Goal: Information Seeking & Learning: Learn about a topic

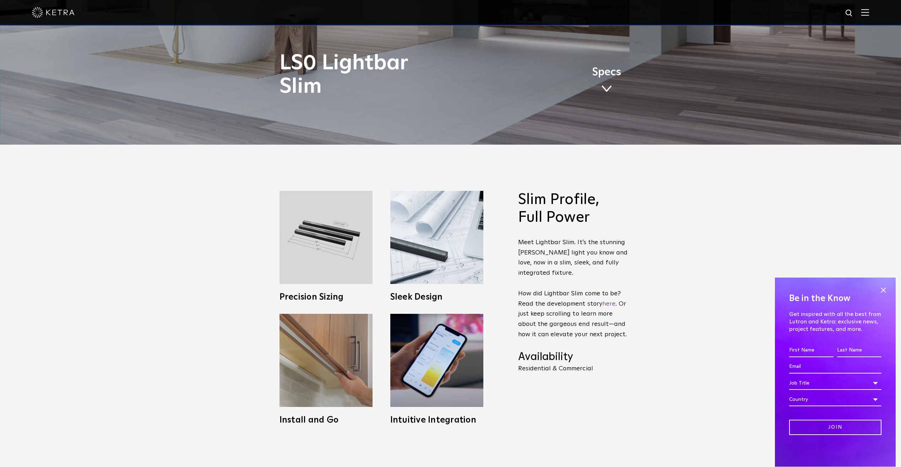
scroll to position [355, 0]
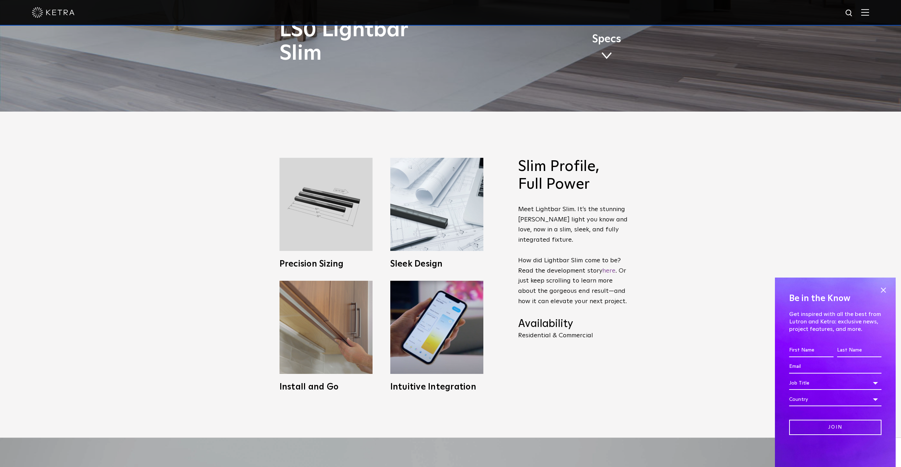
click at [883, 290] on span at bounding box center [883, 290] width 11 height 11
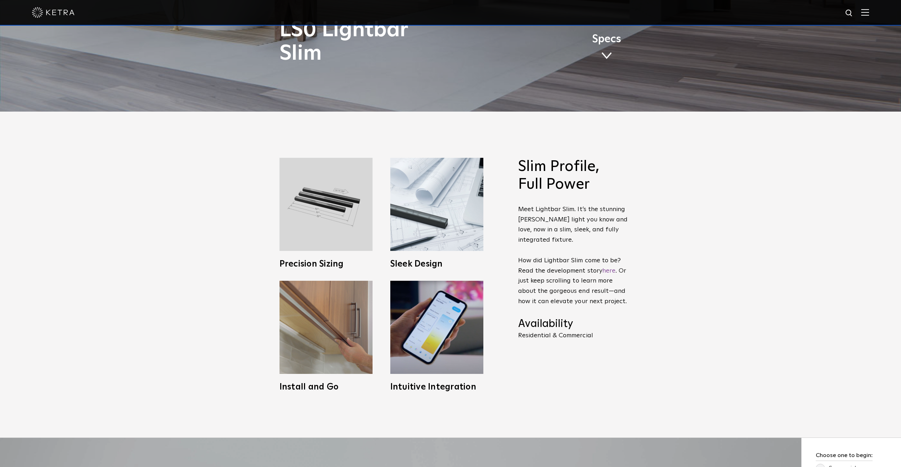
click at [322, 350] on img at bounding box center [326, 327] width 93 height 93
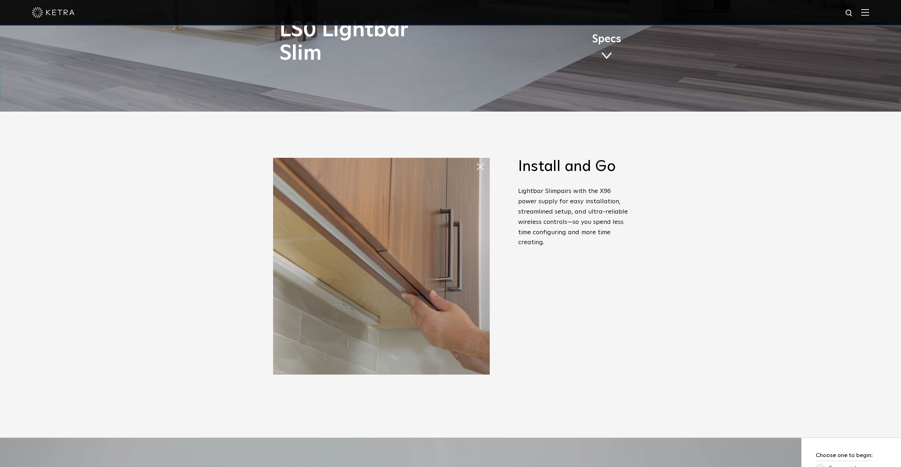
click at [476, 160] on span at bounding box center [476, 160] width 0 height 0
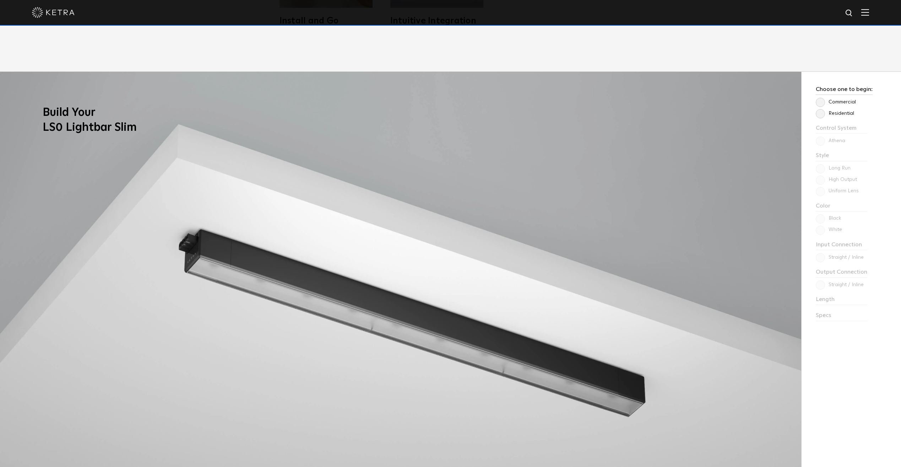
scroll to position [711, 0]
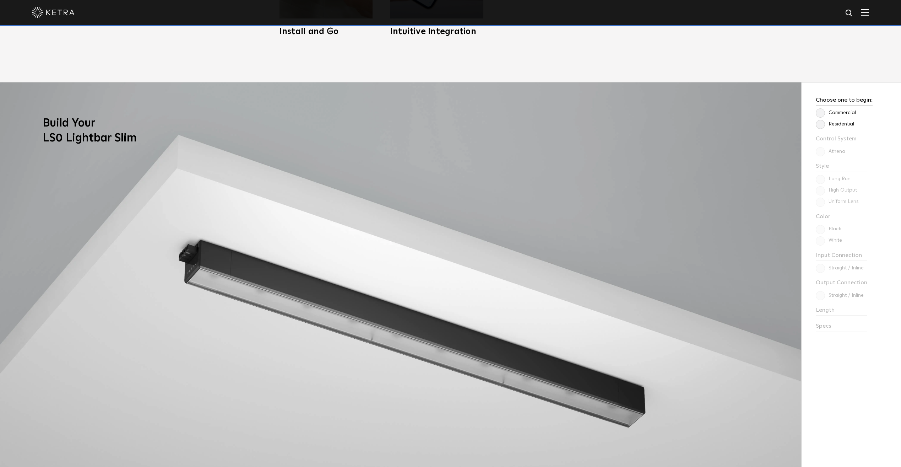
click at [819, 124] on label "Residential" at bounding box center [835, 124] width 38 height 6
click at [0, 0] on input "Residential" at bounding box center [0, 0] width 0 height 0
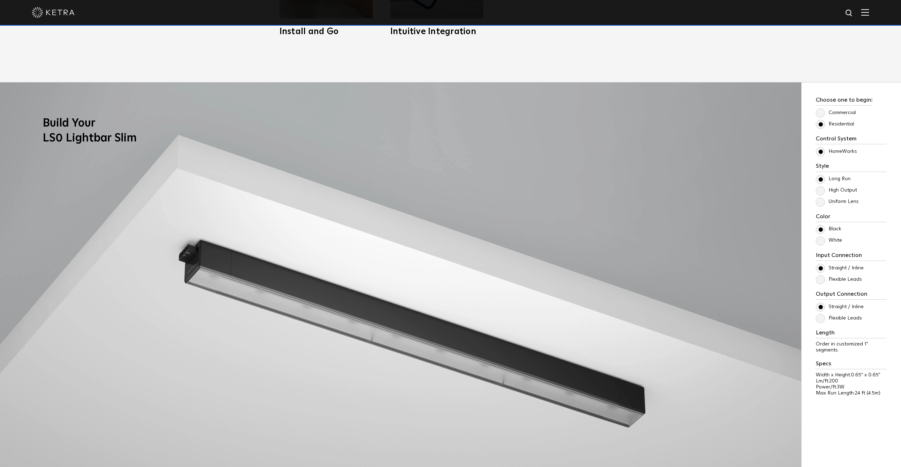
click at [821, 113] on label "Commercial" at bounding box center [836, 113] width 40 height 6
click at [0, 0] on input "Commercial" at bounding box center [0, 0] width 0 height 0
click at [818, 124] on label "Residential" at bounding box center [835, 124] width 38 height 6
click at [0, 0] on input "Residential" at bounding box center [0, 0] width 0 height 0
click at [823, 204] on label "Uniform Lens" at bounding box center [837, 202] width 43 height 6
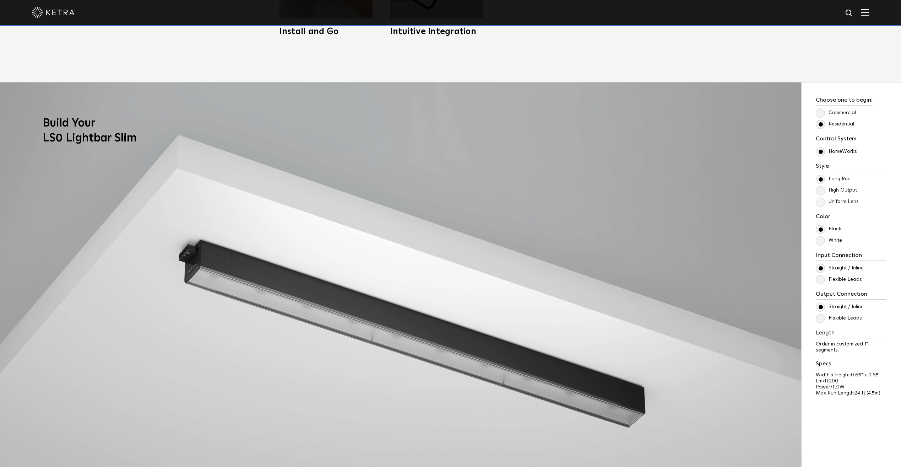
click at [0, 0] on input "Uniform Lens" at bounding box center [0, 0] width 0 height 0
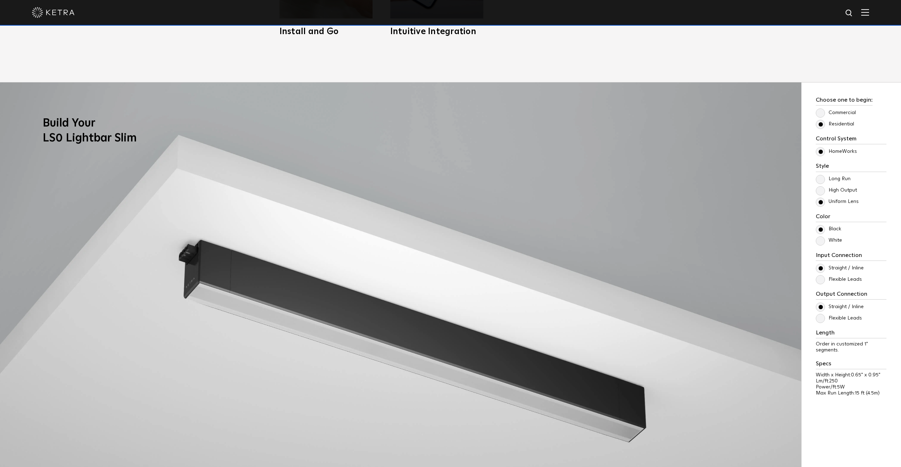
click at [823, 191] on label "High Output" at bounding box center [836, 190] width 41 height 6
click at [0, 0] on input "High Output" at bounding box center [0, 0] width 0 height 0
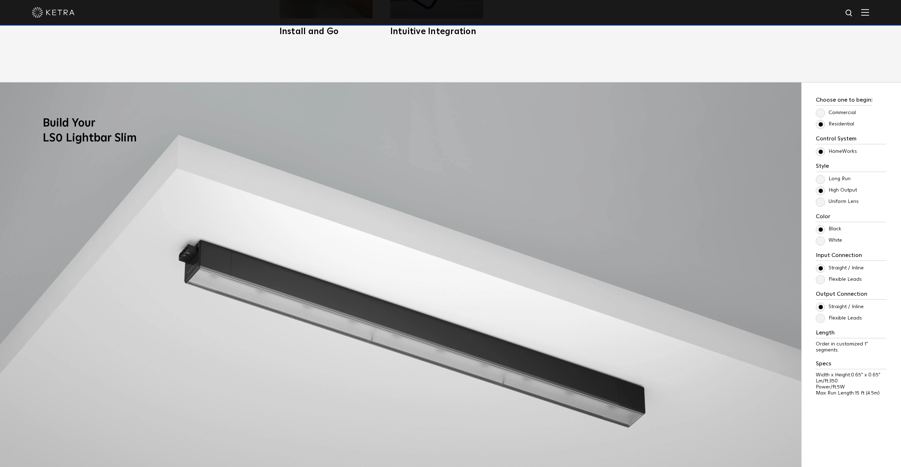
click at [823, 180] on label "Long Run" at bounding box center [833, 179] width 35 height 6
click at [0, 0] on input "Long Run" at bounding box center [0, 0] width 0 height 0
click at [819, 201] on label "Uniform Lens" at bounding box center [837, 202] width 43 height 6
click at [0, 0] on input "Uniform Lens" at bounding box center [0, 0] width 0 height 0
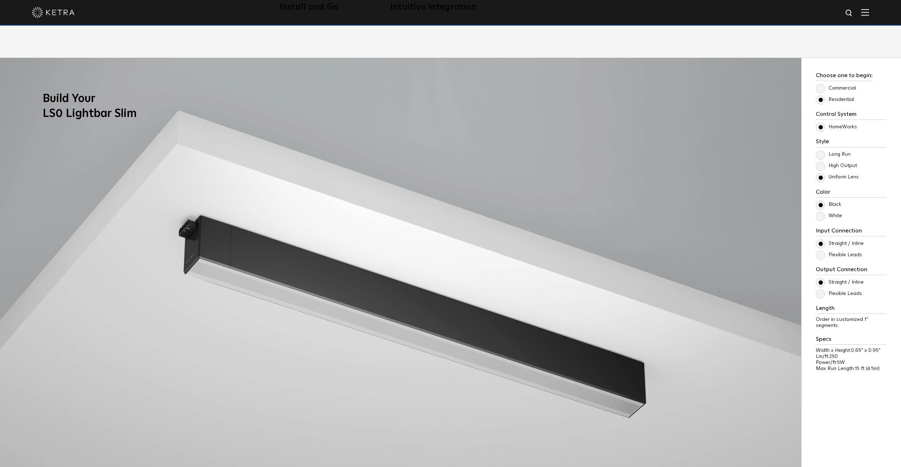
scroll to position [746, 0]
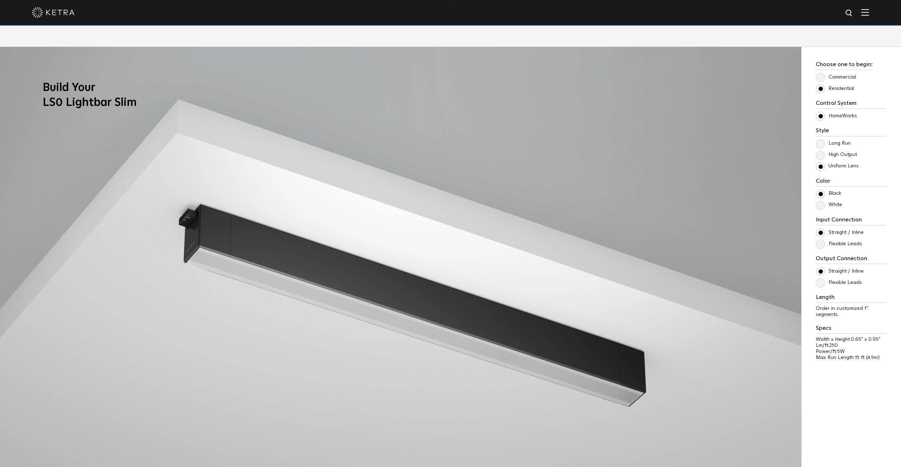
click at [821, 205] on label "White" at bounding box center [829, 205] width 26 height 6
click at [0, 0] on input "White" at bounding box center [0, 0] width 0 height 0
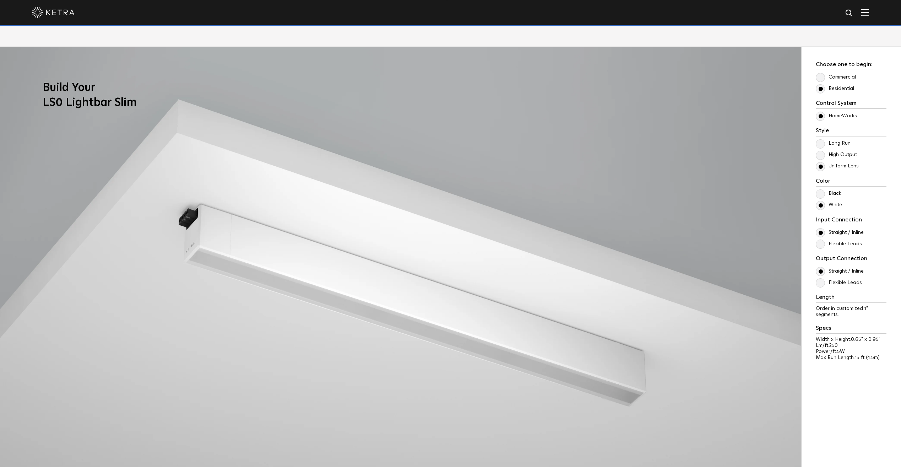
click at [822, 196] on label "Black" at bounding box center [829, 193] width 26 height 6
click at [0, 0] on input "Black" at bounding box center [0, 0] width 0 height 0
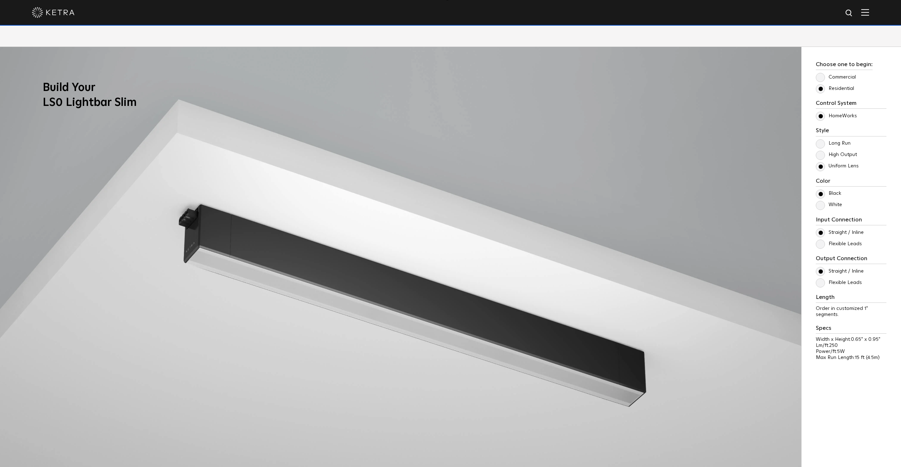
click at [819, 246] on label "Flexible Leads" at bounding box center [839, 244] width 46 height 6
click at [0, 0] on input "Flexible Leads" at bounding box center [0, 0] width 0 height 0
click at [819, 285] on label "Flexible Leads" at bounding box center [839, 283] width 46 height 6
click at [0, 0] on input "Flexible Leads" at bounding box center [0, 0] width 0 height 0
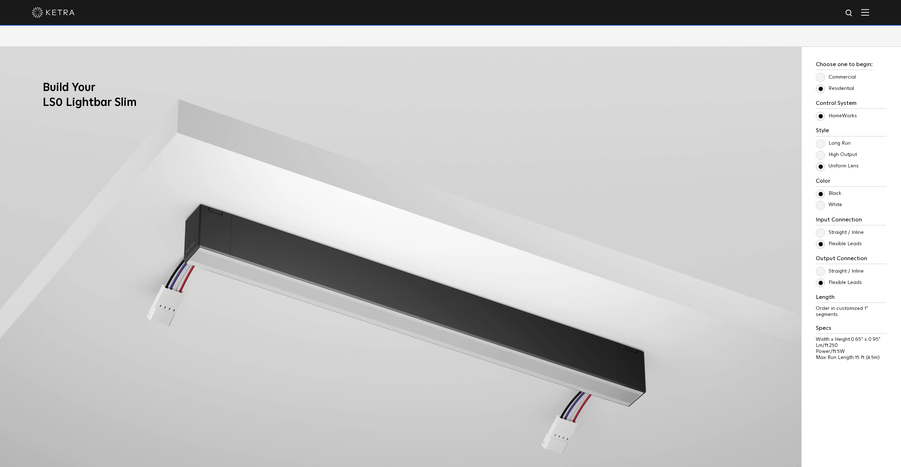
click at [822, 271] on label "Straight / Inline" at bounding box center [840, 271] width 48 height 6
click at [0, 0] on input "Straight / Inline" at bounding box center [0, 0] width 0 height 0
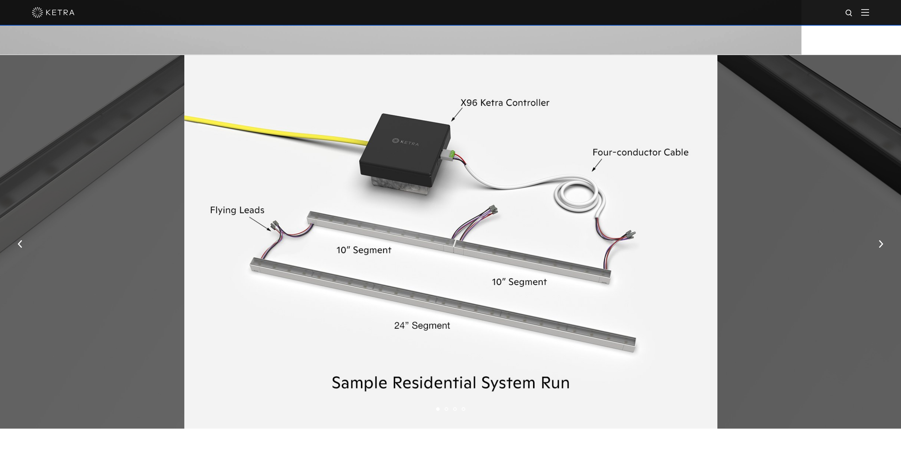
scroll to position [1208, 0]
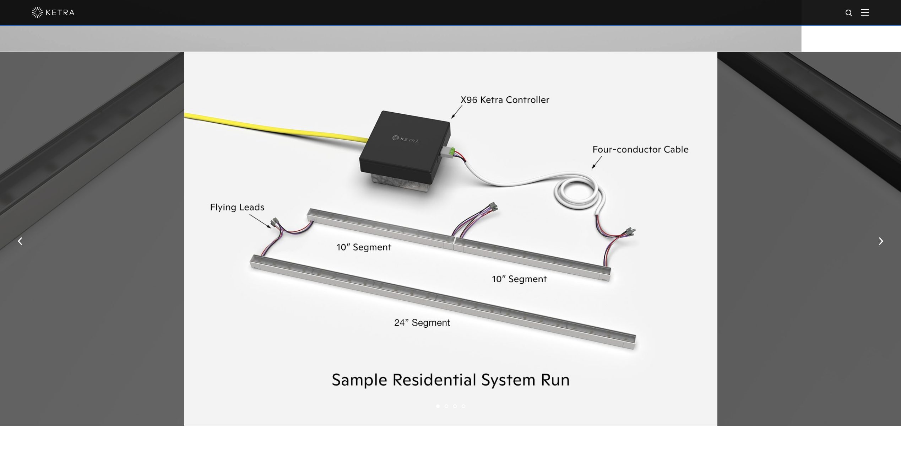
click at [882, 243] on img "button" at bounding box center [881, 241] width 5 height 8
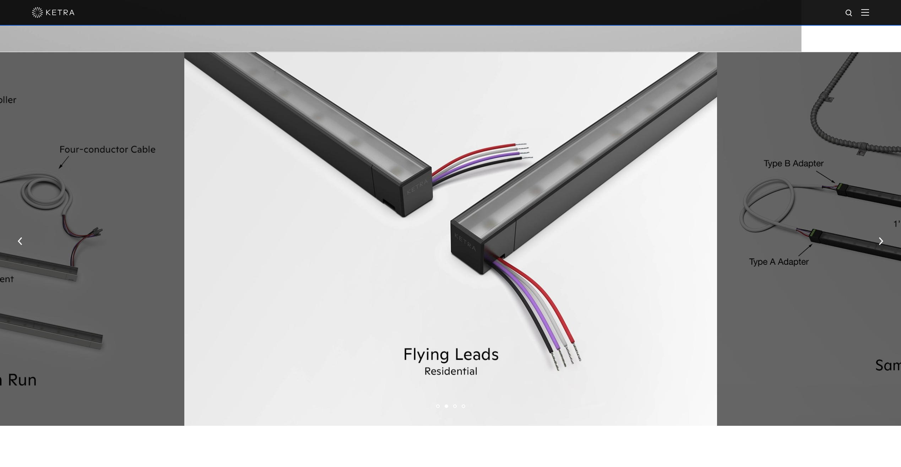
click at [882, 243] on img "button" at bounding box center [881, 241] width 5 height 8
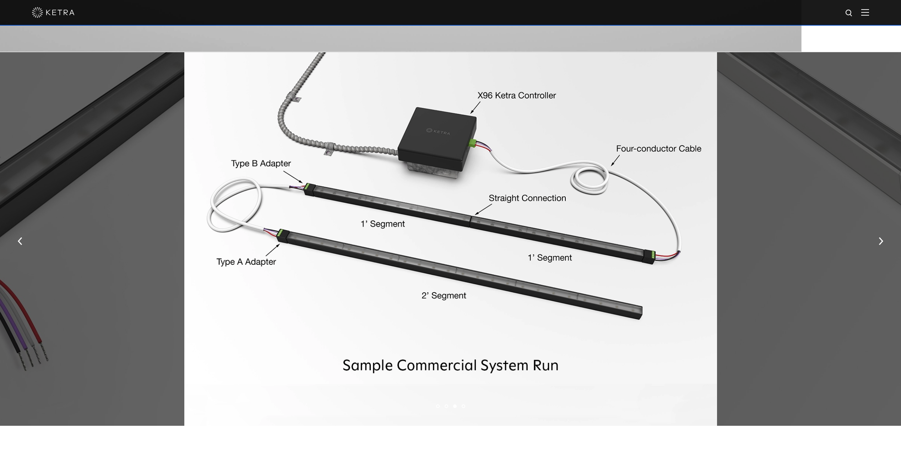
click at [882, 243] on img "button" at bounding box center [881, 241] width 5 height 8
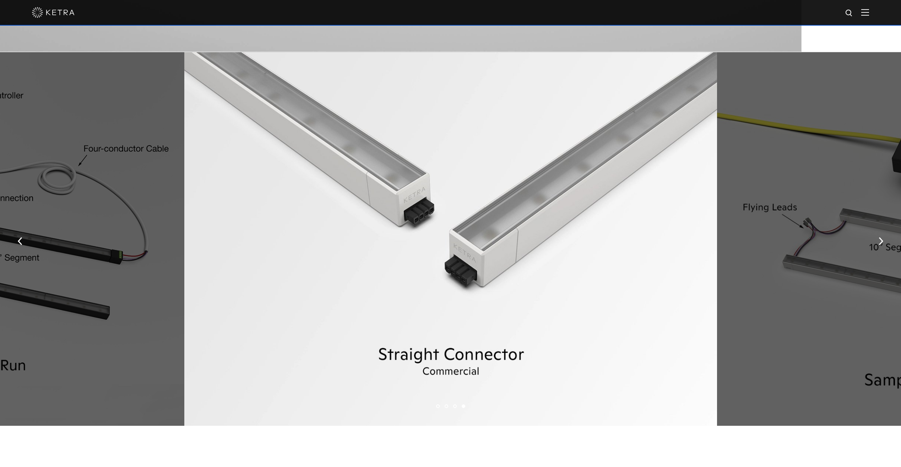
click at [882, 243] on img "button" at bounding box center [881, 241] width 5 height 8
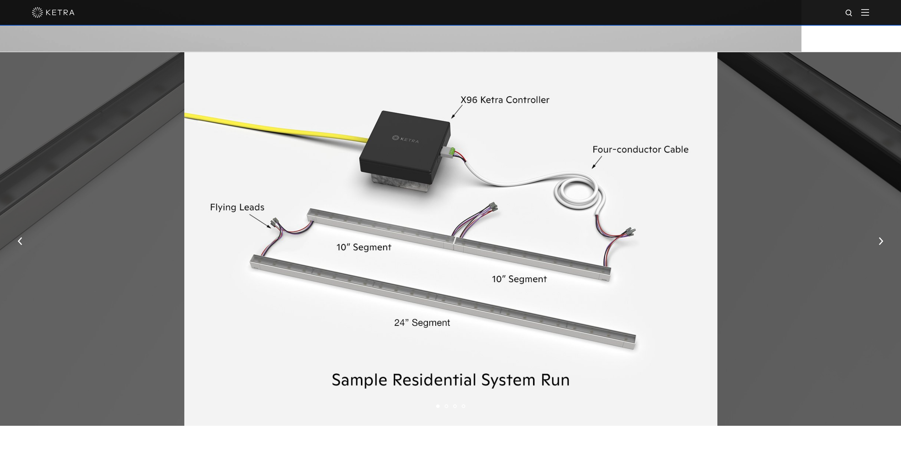
click at [882, 243] on img "button" at bounding box center [881, 241] width 5 height 8
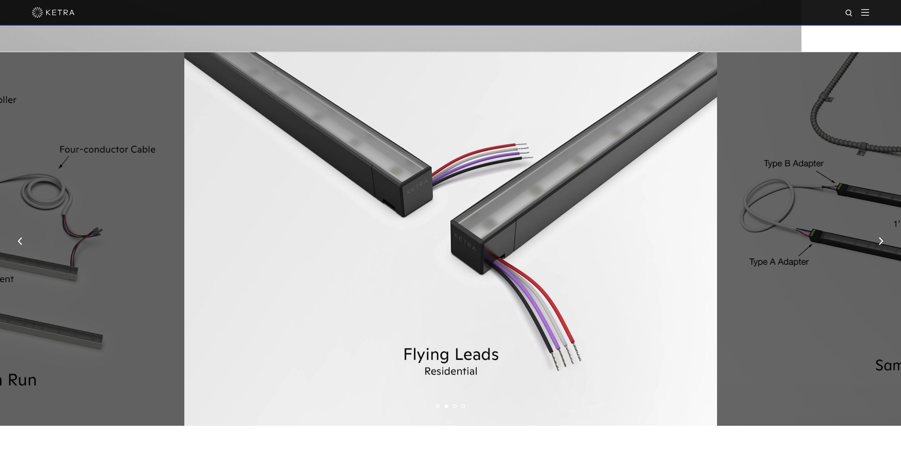
click at [882, 243] on img "button" at bounding box center [881, 241] width 5 height 8
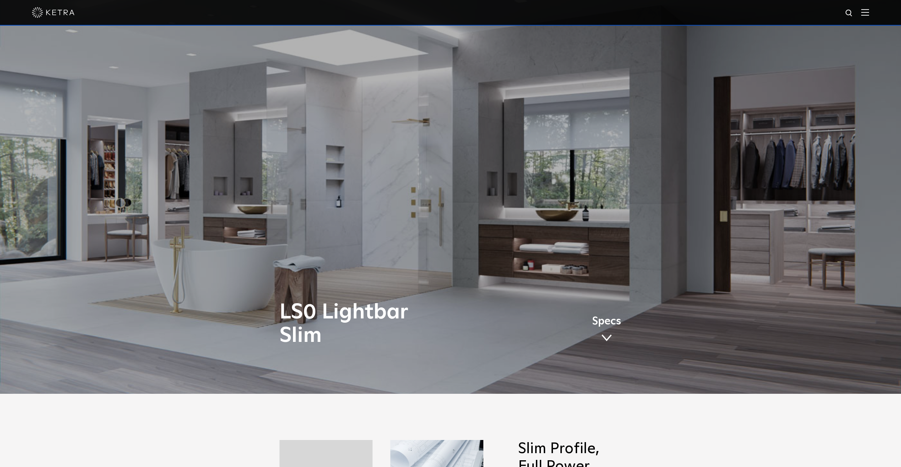
scroll to position [0, 0]
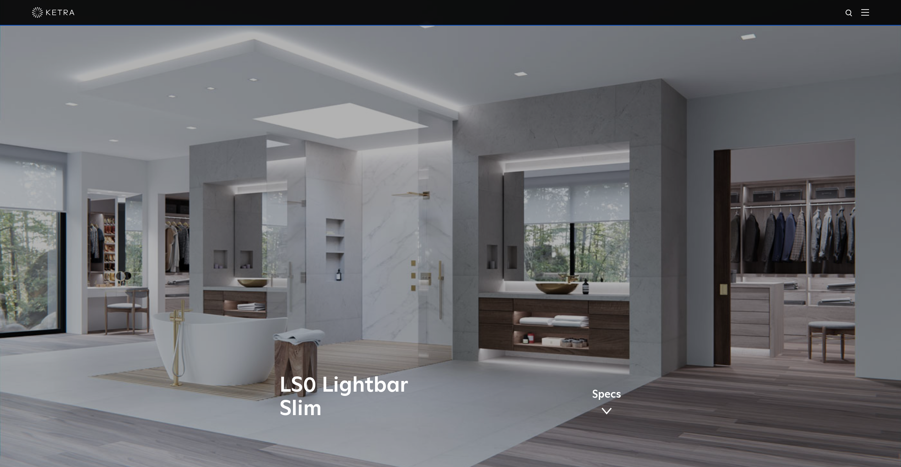
click at [869, 14] on img at bounding box center [866, 12] width 8 height 7
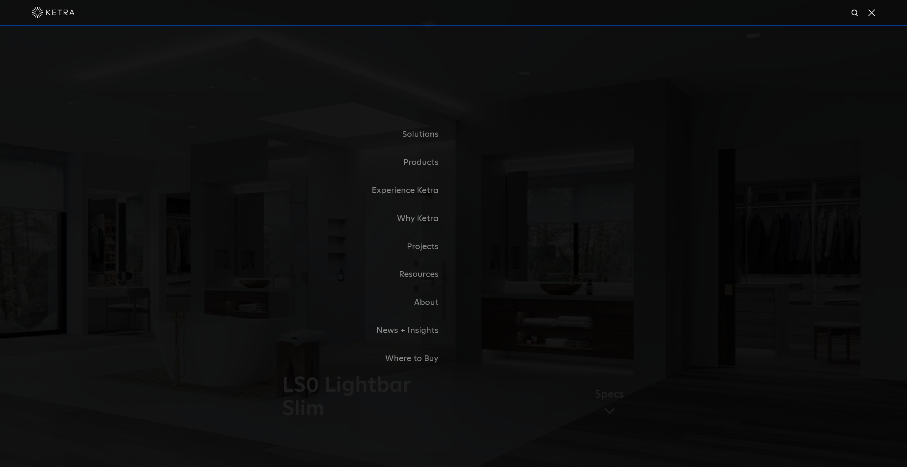
click at [0, 0] on link "Residential" at bounding box center [0, 0] width 0 height 0
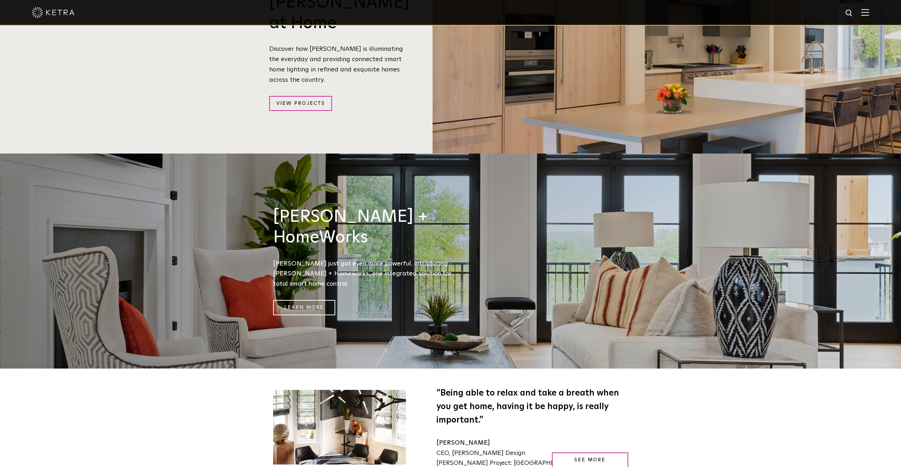
scroll to position [1066, 0]
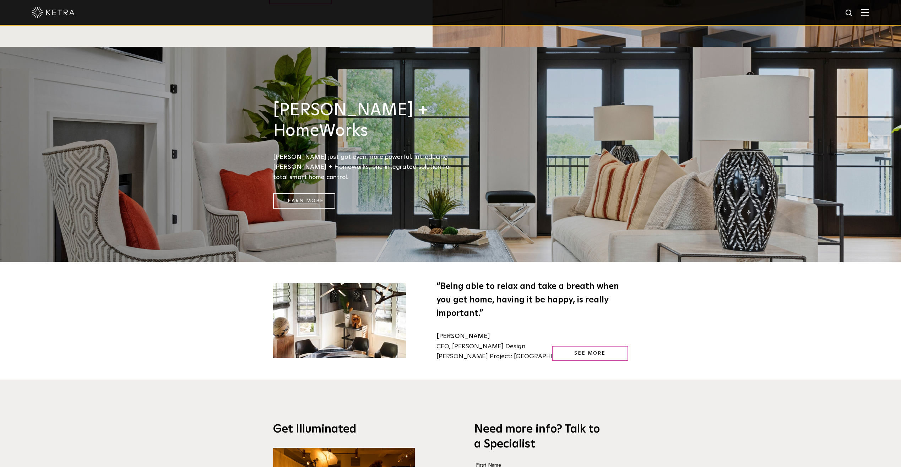
click at [866, 12] on div at bounding box center [450, 12] width 837 height 25
click at [869, 13] on img at bounding box center [866, 12] width 8 height 7
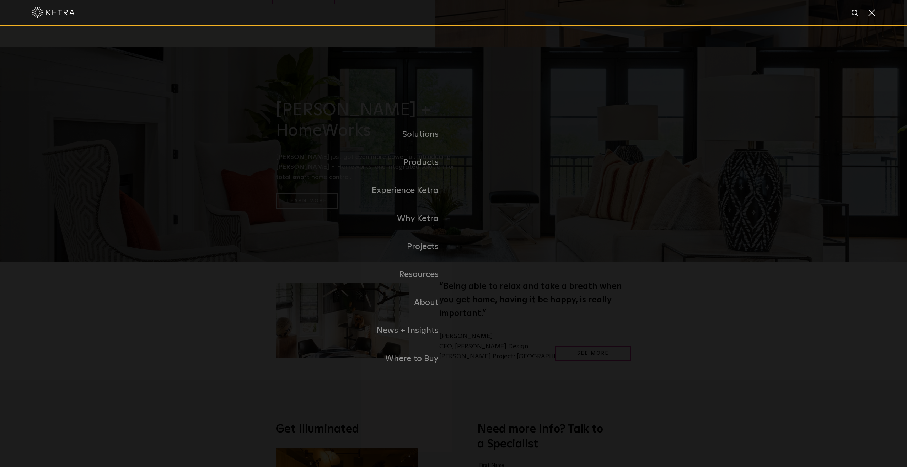
click at [0, 0] on link "Residential Products" at bounding box center [0, 0] width 0 height 0
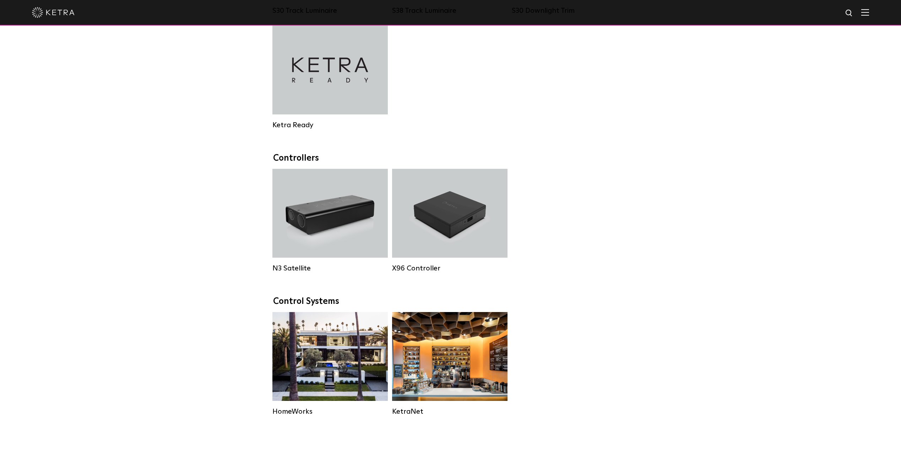
scroll to position [711, 0]
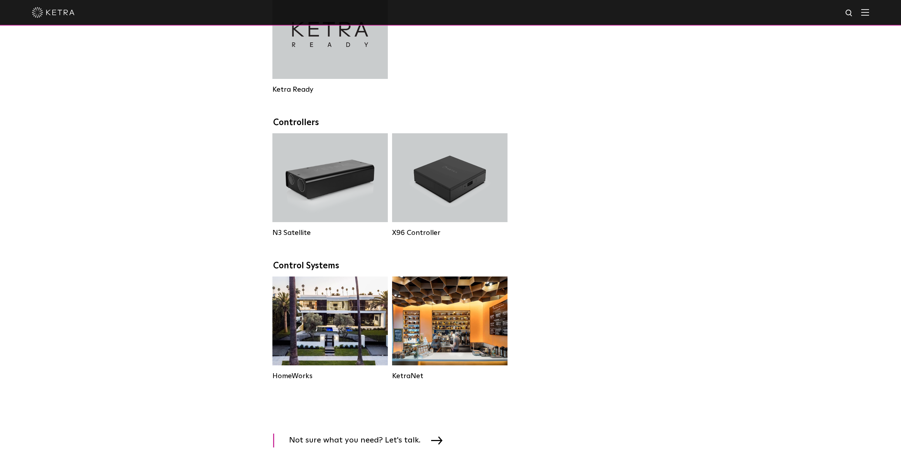
click at [868, 14] on img at bounding box center [866, 12] width 8 height 7
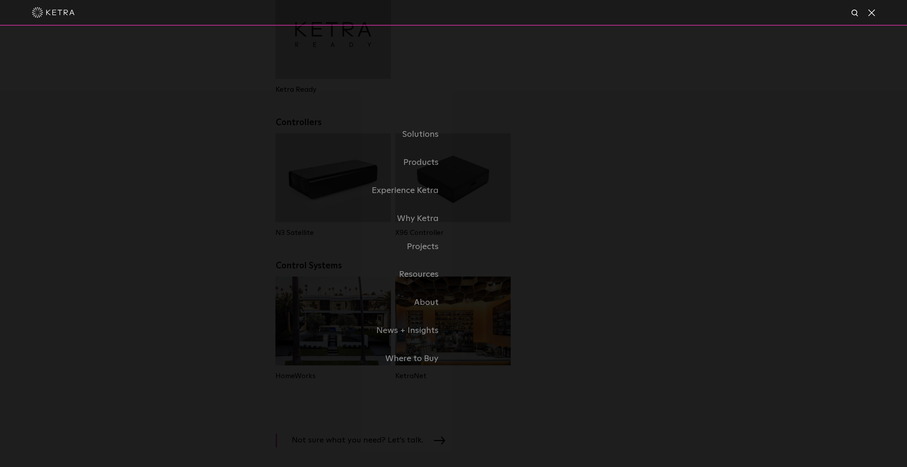
click at [0, 0] on link "Home" at bounding box center [0, 0] width 0 height 0
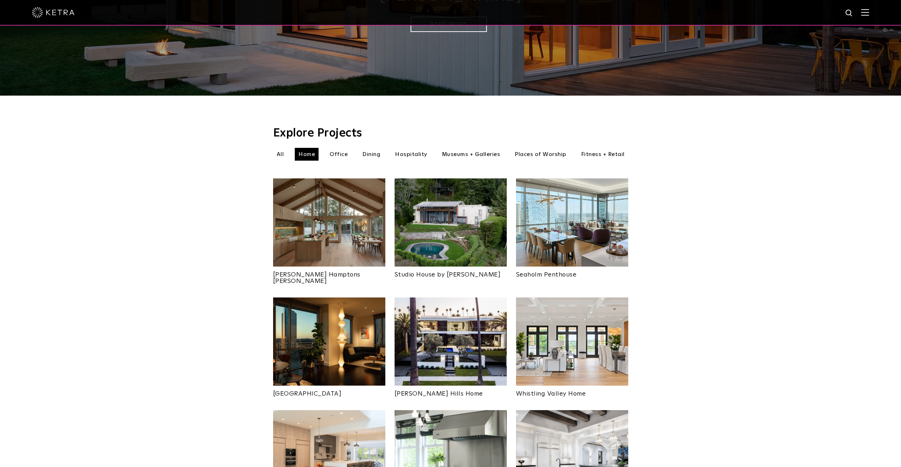
scroll to position [142, 0]
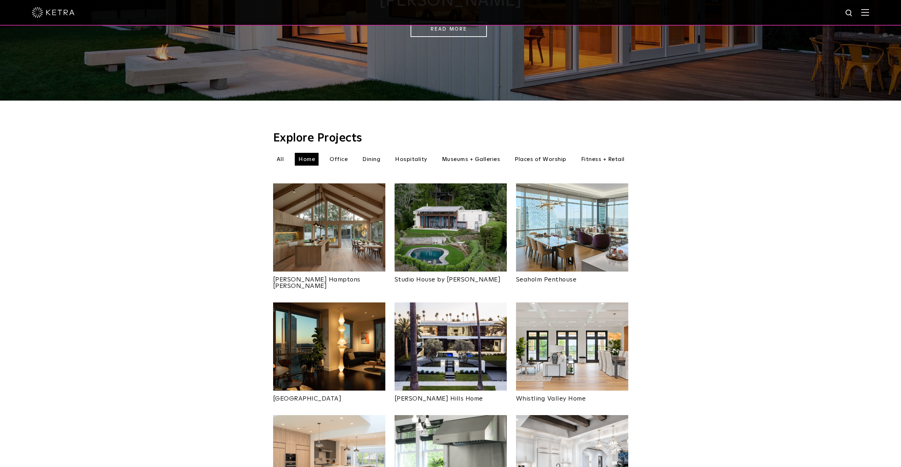
click at [333, 153] on li "Office" at bounding box center [338, 159] width 25 height 13
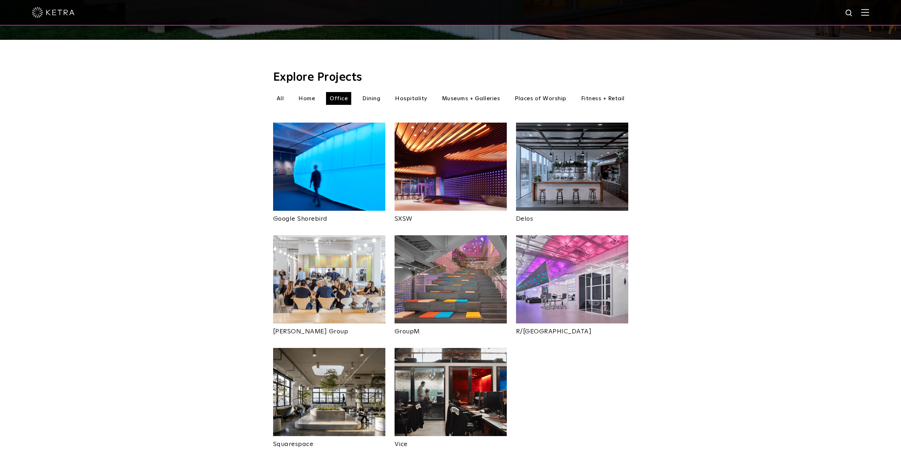
scroll to position [213, 0]
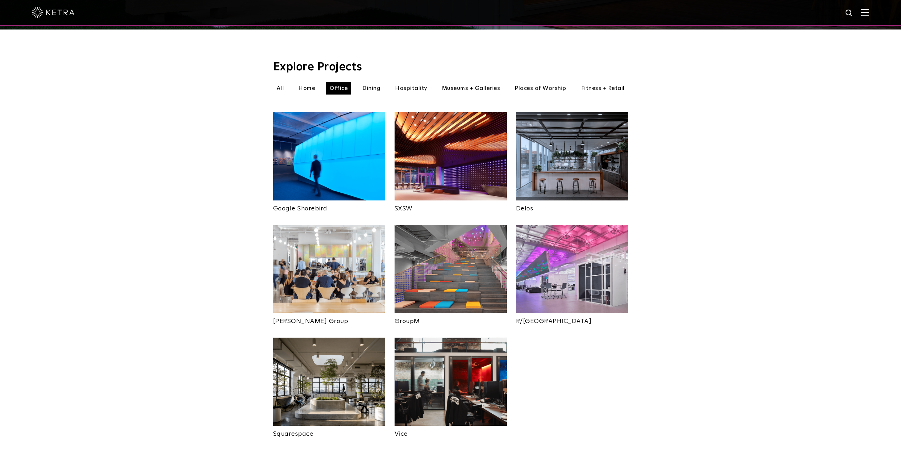
click at [324, 269] on img at bounding box center [329, 269] width 112 height 88
